Goal: Task Accomplishment & Management: Manage account settings

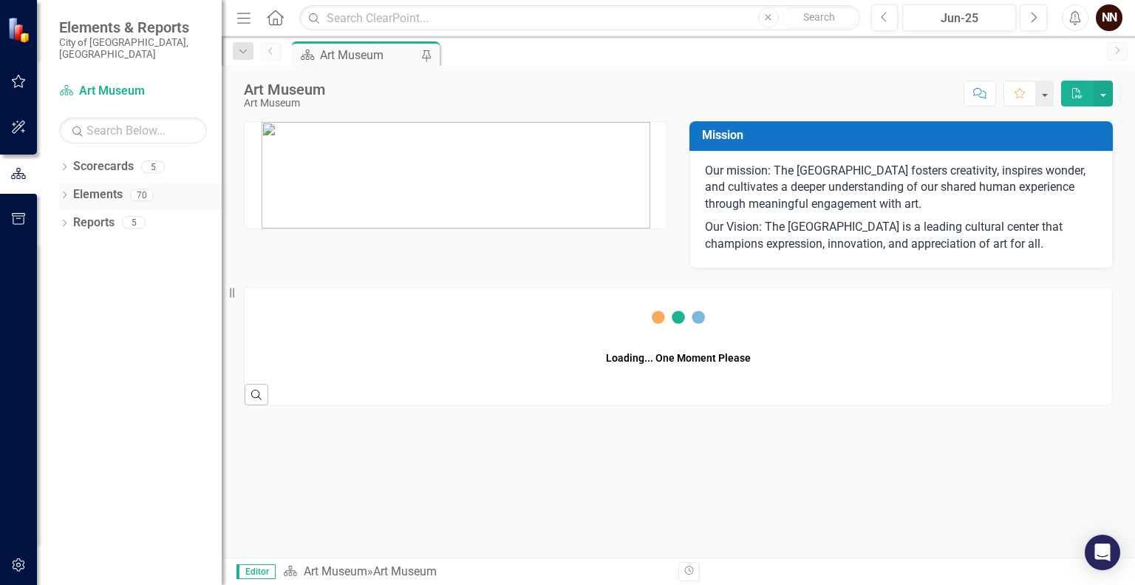
click at [112, 186] on link "Elements" at bounding box center [98, 194] width 50 height 17
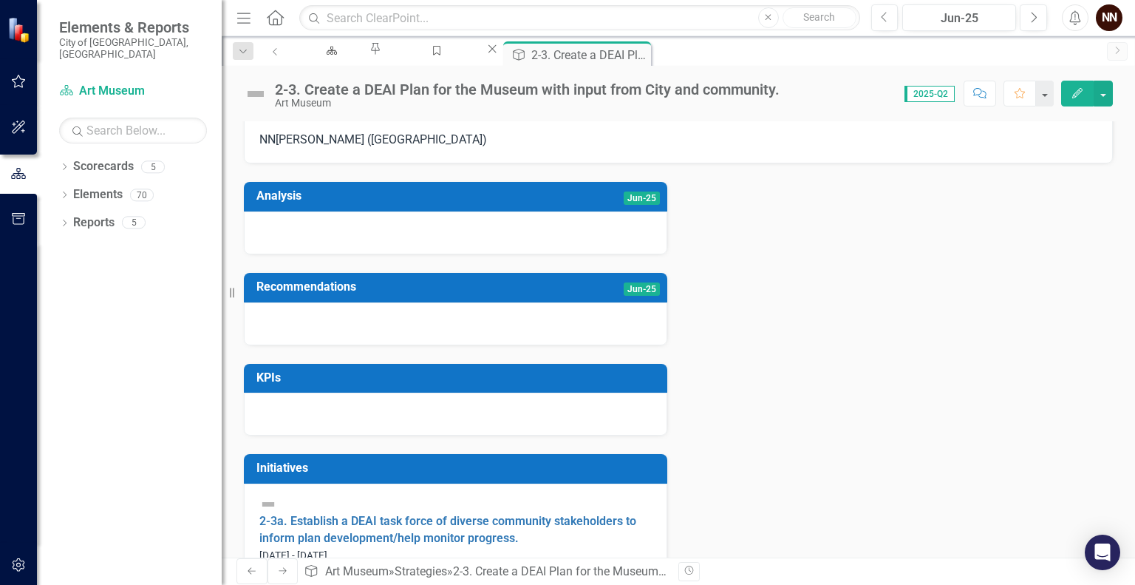
scroll to position [41, 0]
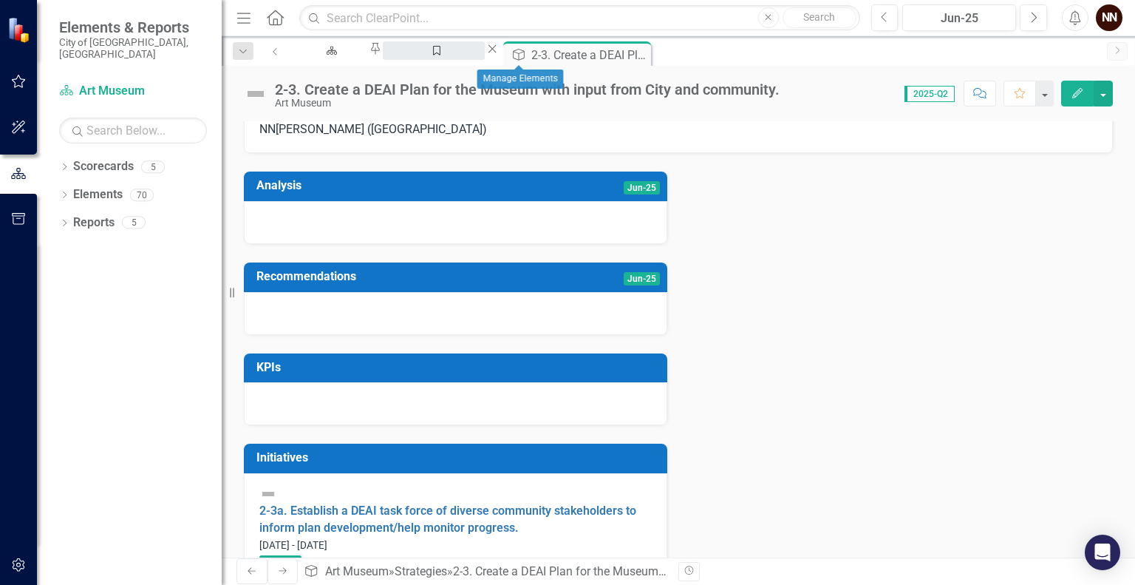
click at [471, 56] on div "Manage Elements" at bounding box center [433, 64] width 75 height 18
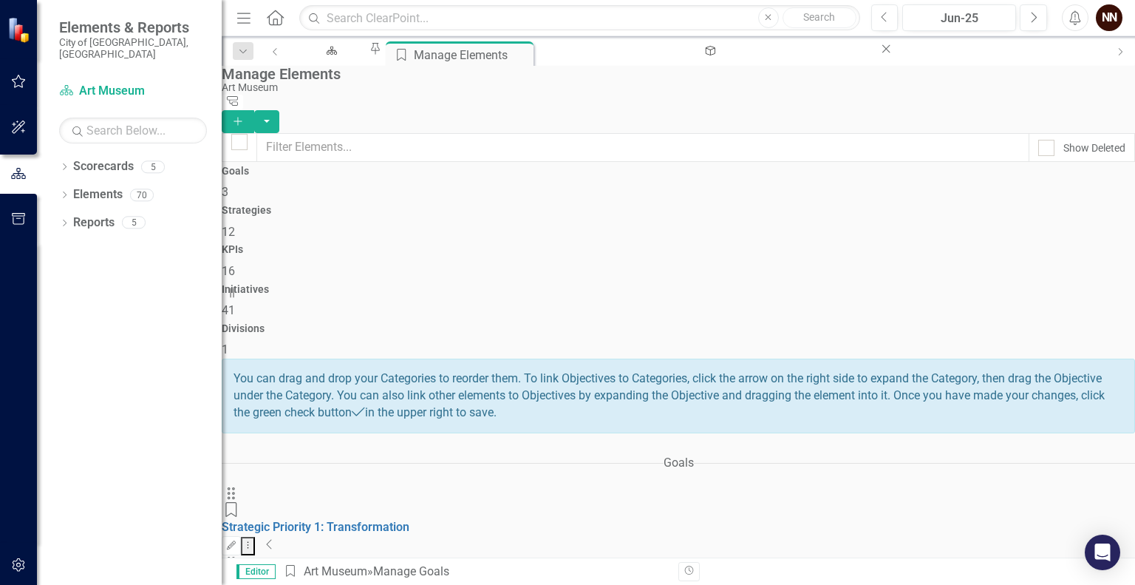
click at [273, 538] on icon "Collapse" at bounding box center [269, 544] width 7 height 12
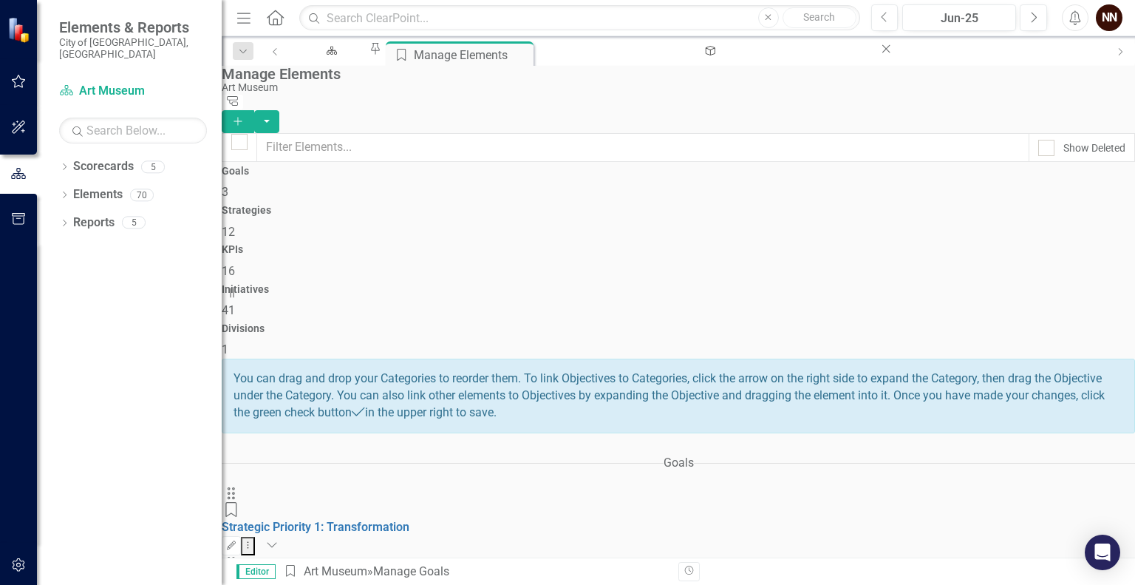
scroll to position [207, 0]
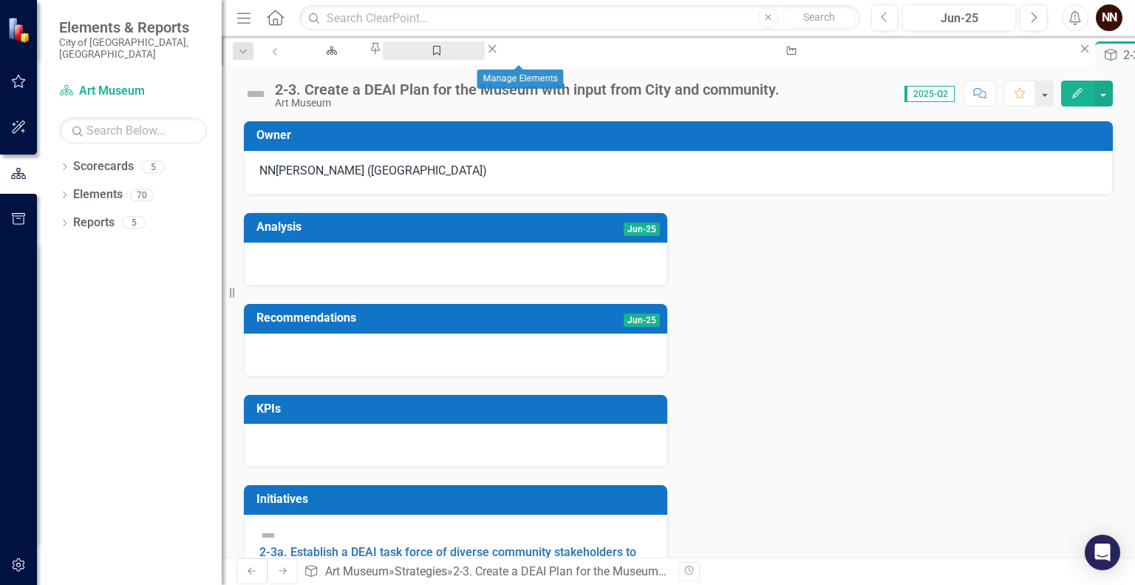
click at [471, 57] on div "Manage Elements" at bounding box center [433, 64] width 75 height 18
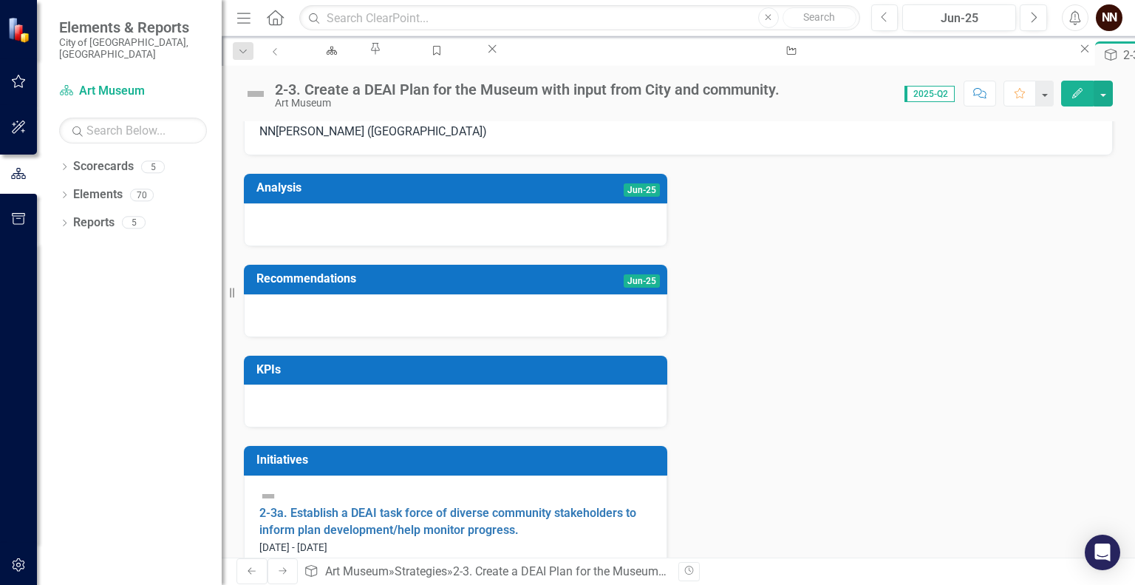
scroll to position [41, 0]
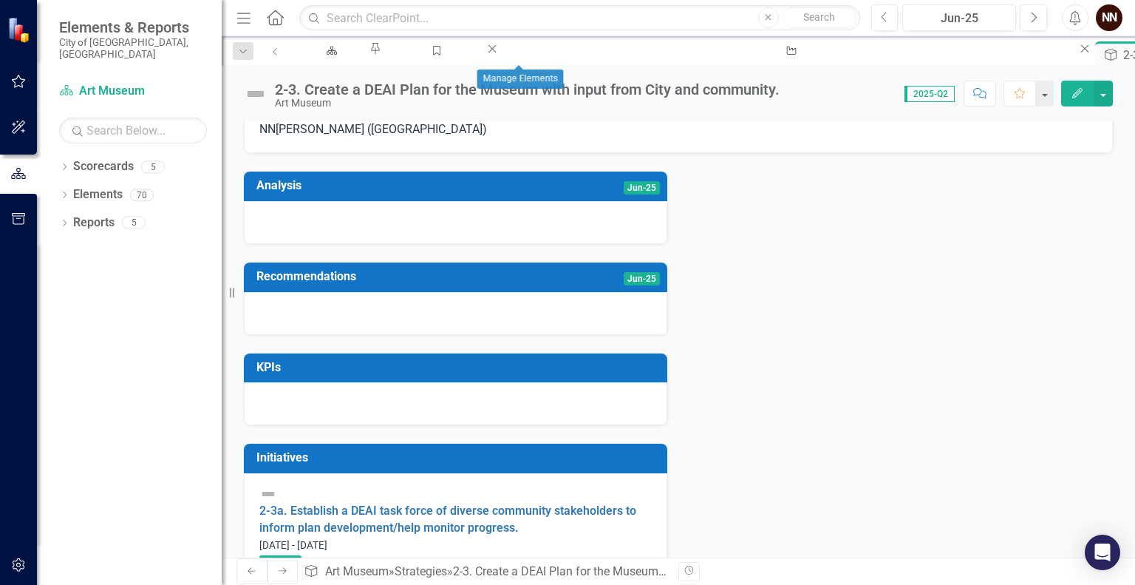
click at [500, 60] on div "Goal Manage Elements Close" at bounding box center [441, 50] width 117 height 18
click at [471, 56] on div "Manage Elements" at bounding box center [433, 64] width 75 height 18
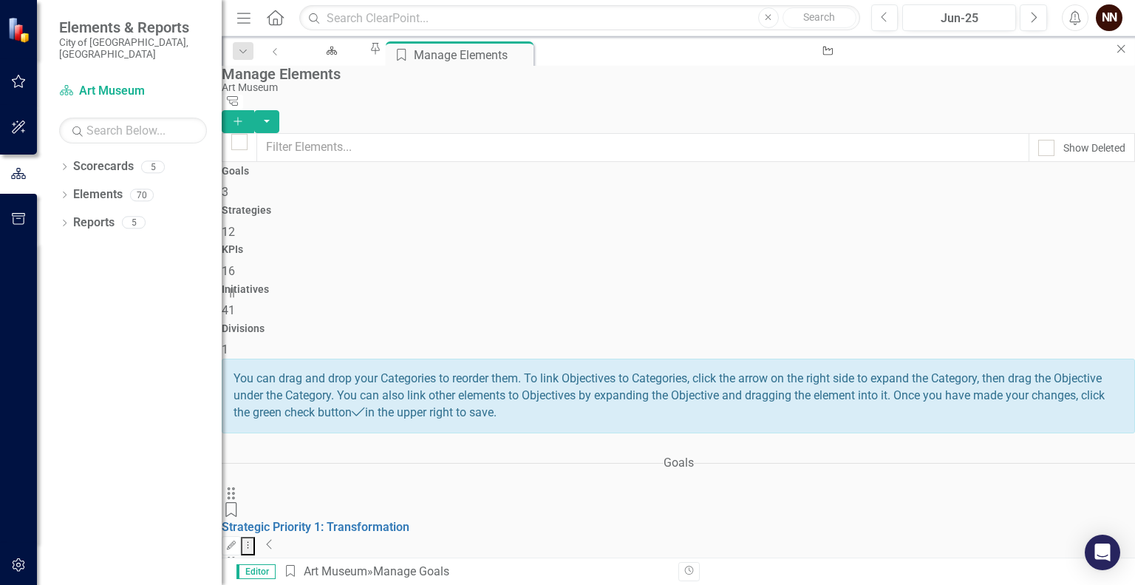
click at [355, 55] on div "Art Museum" at bounding box center [329, 64] width 51 height 18
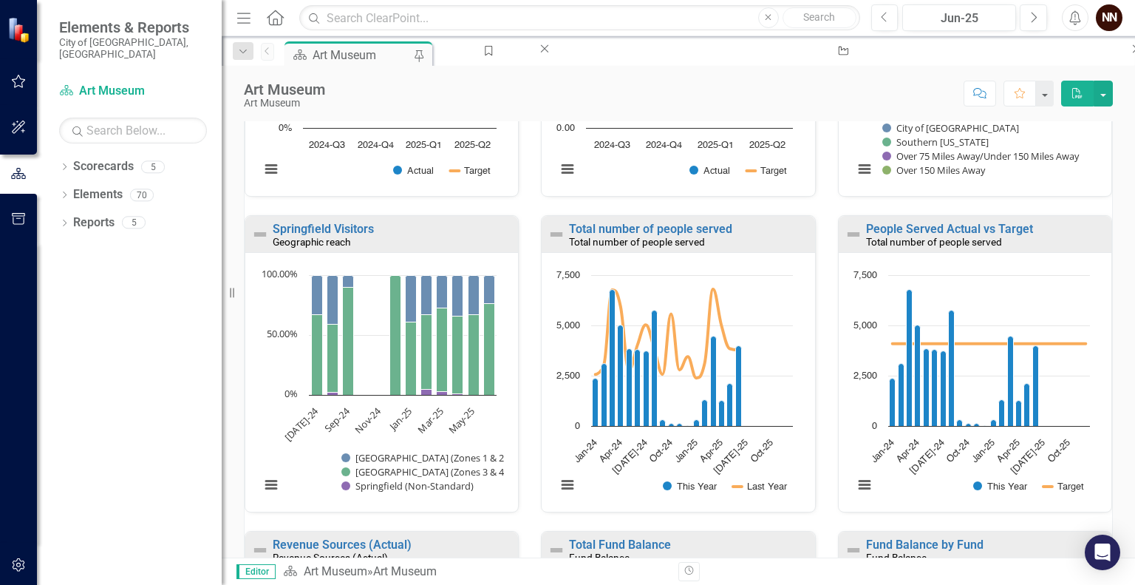
scroll to position [403, 0]
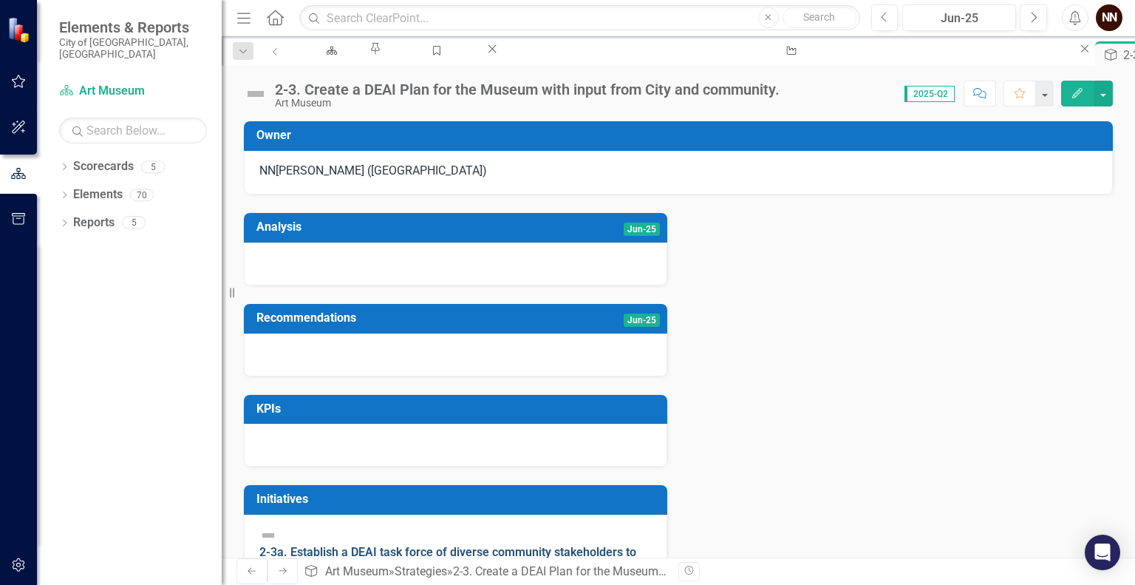
click at [405, 546] on link "2-3a. Establish a DEAI task force of diverse community stakeholders to inform p…" at bounding box center [447, 560] width 377 height 31
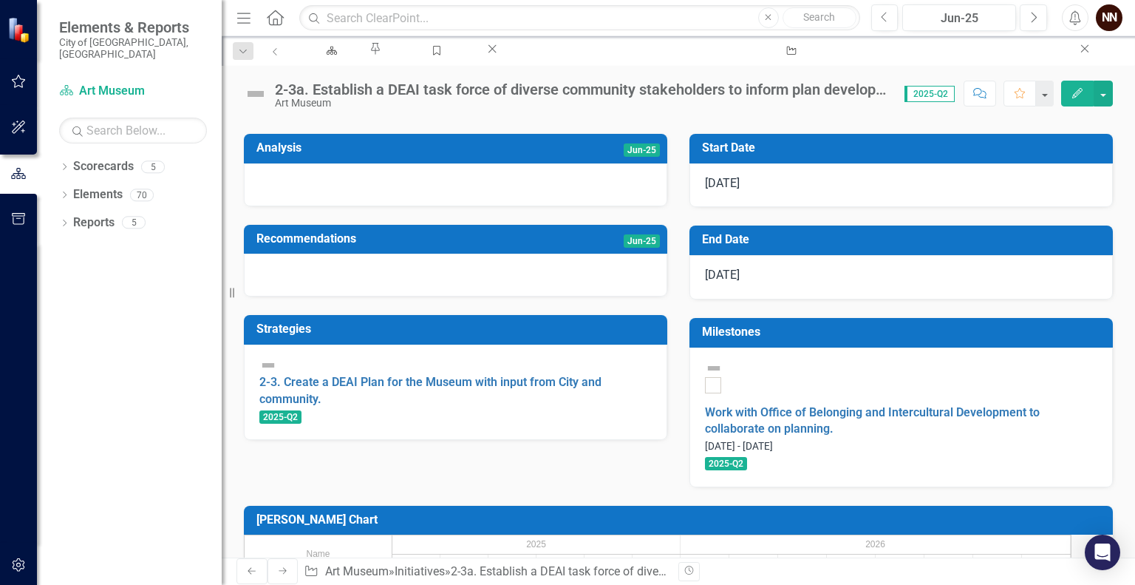
scroll to position [214, 0]
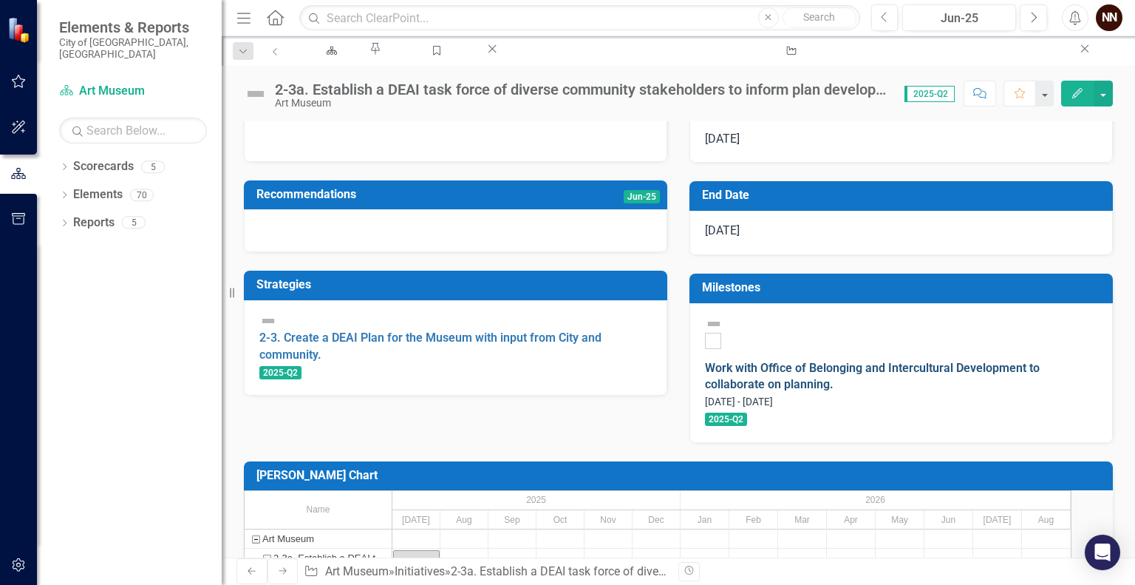
click at [840, 361] on link "Work with Office of Belonging and Intercultural Development to collaborate on p…" at bounding box center [872, 376] width 335 height 31
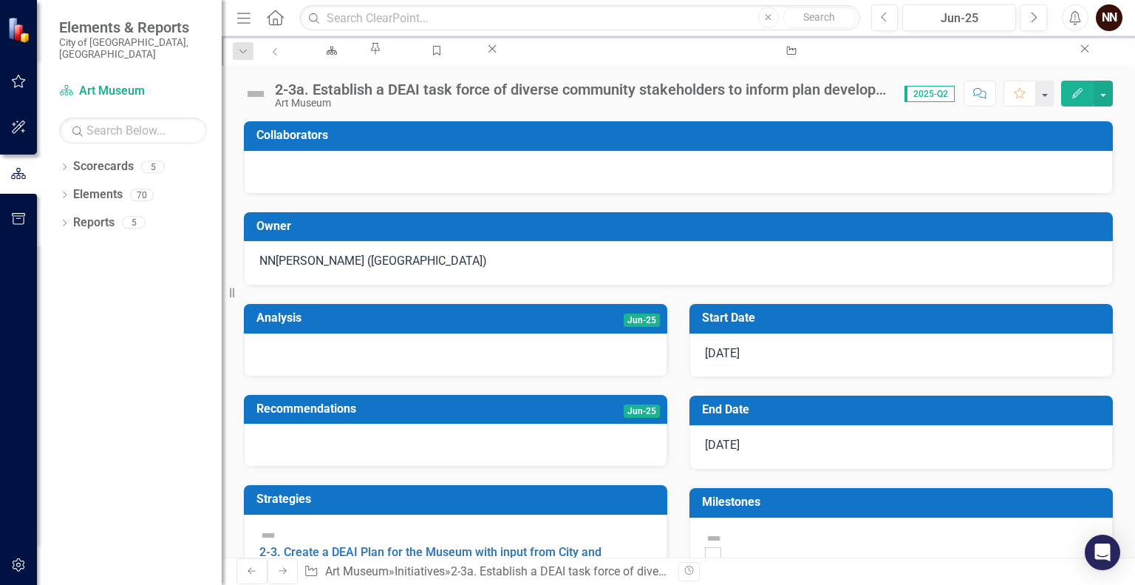
click at [1005, 505] on h3 "Milestones" at bounding box center [903, 501] width 403 height 13
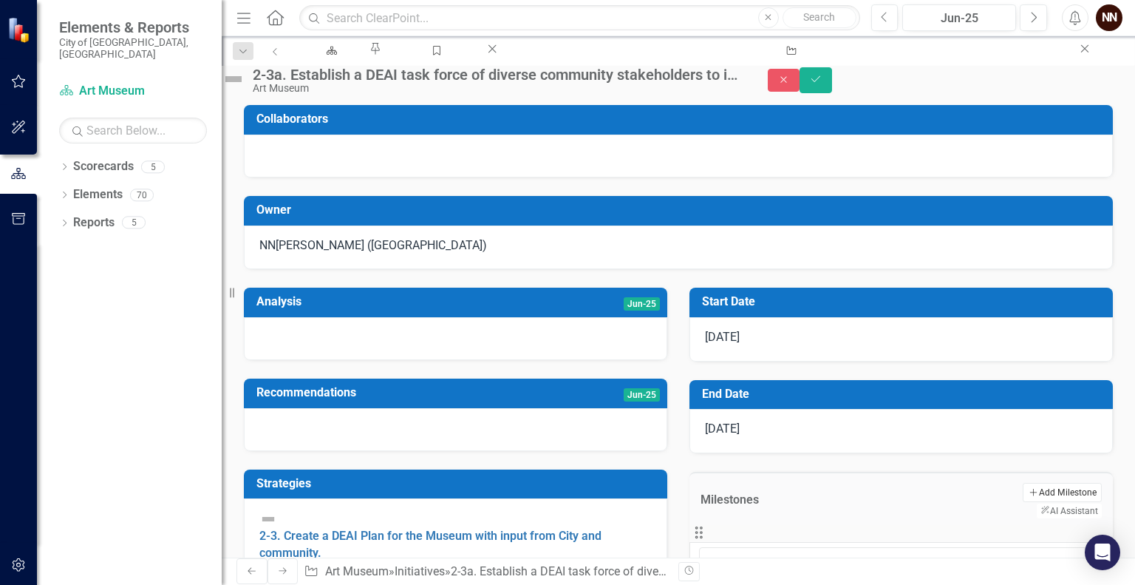
click at [1023, 502] on button "Add Add Milestone" at bounding box center [1062, 492] width 79 height 19
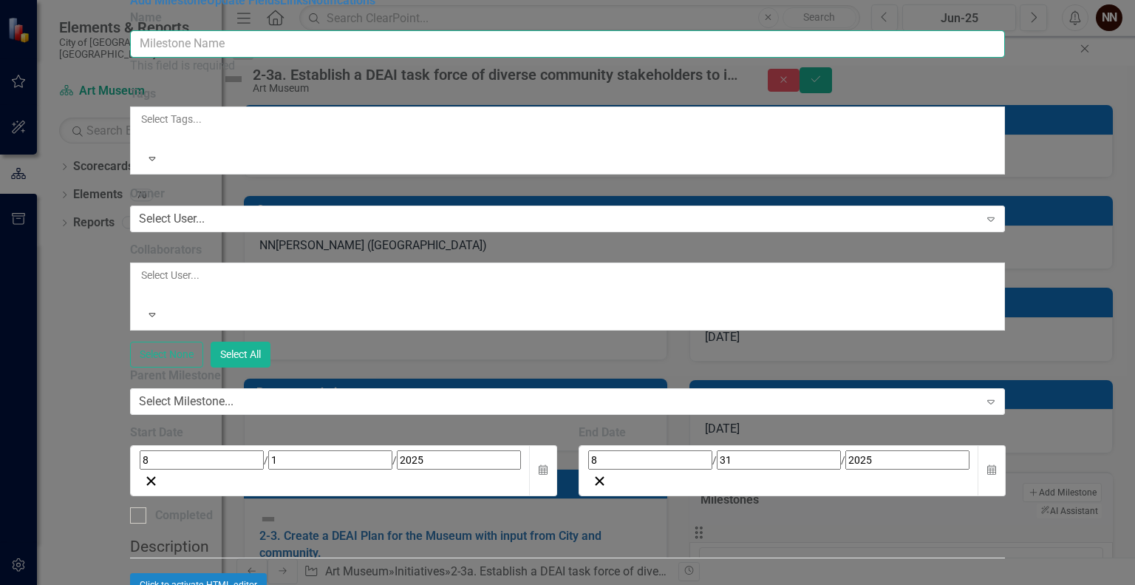
click at [770, 58] on input "Name" at bounding box center [568, 43] width 876 height 27
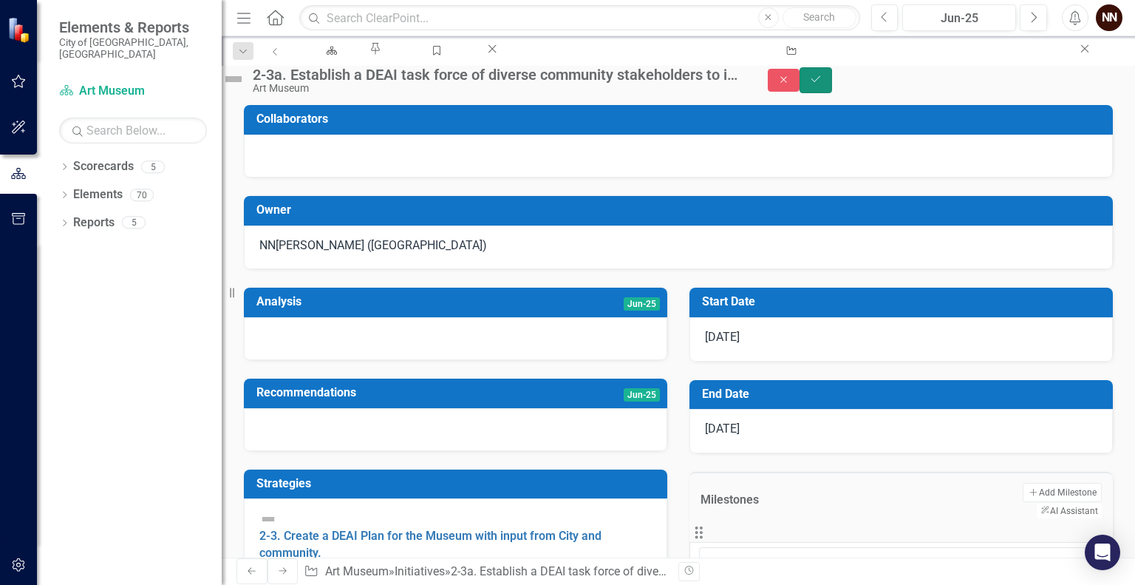
click at [832, 92] on button "Save" at bounding box center [816, 80] width 33 height 26
